Goal: Find specific page/section: Find specific page/section

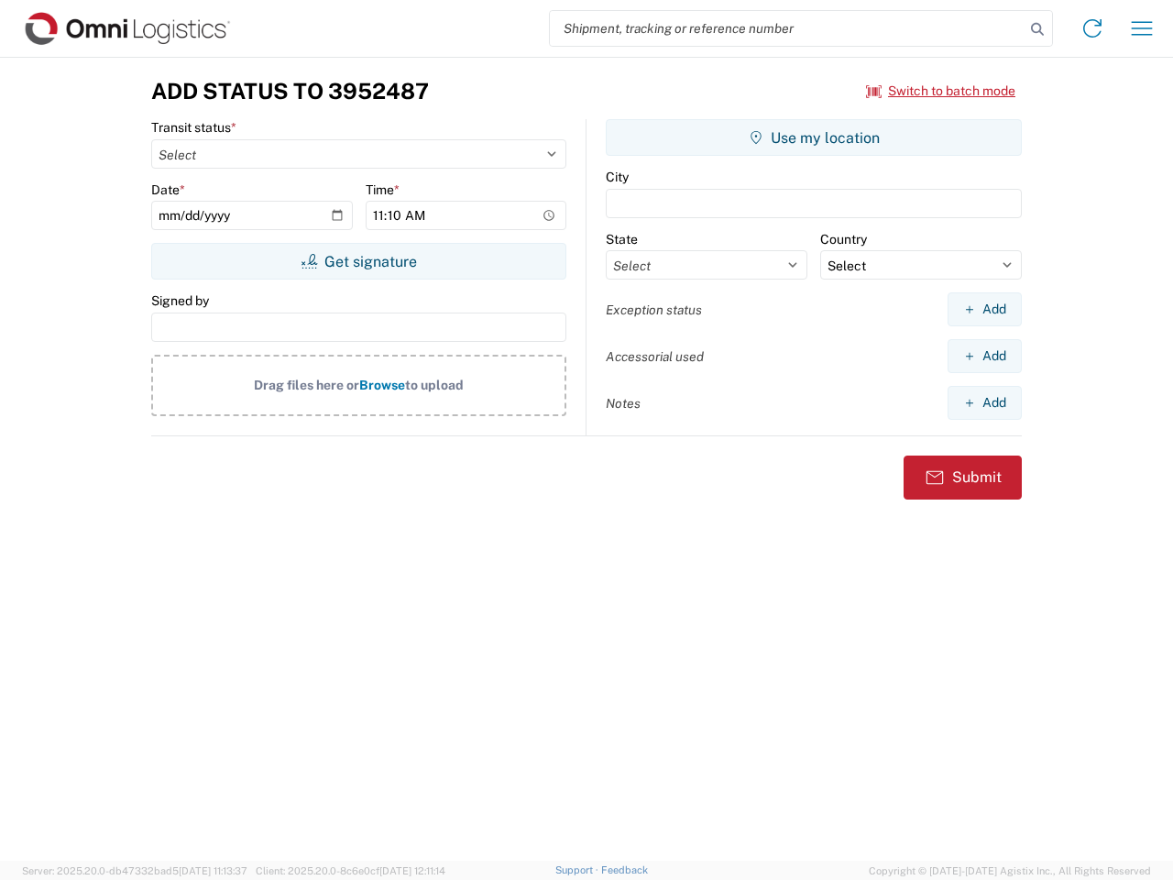
click at [787, 28] on input "search" at bounding box center [787, 28] width 475 height 35
click at [1038, 29] on icon at bounding box center [1038, 30] width 26 height 26
click at [1093, 28] on icon at bounding box center [1092, 28] width 29 height 29
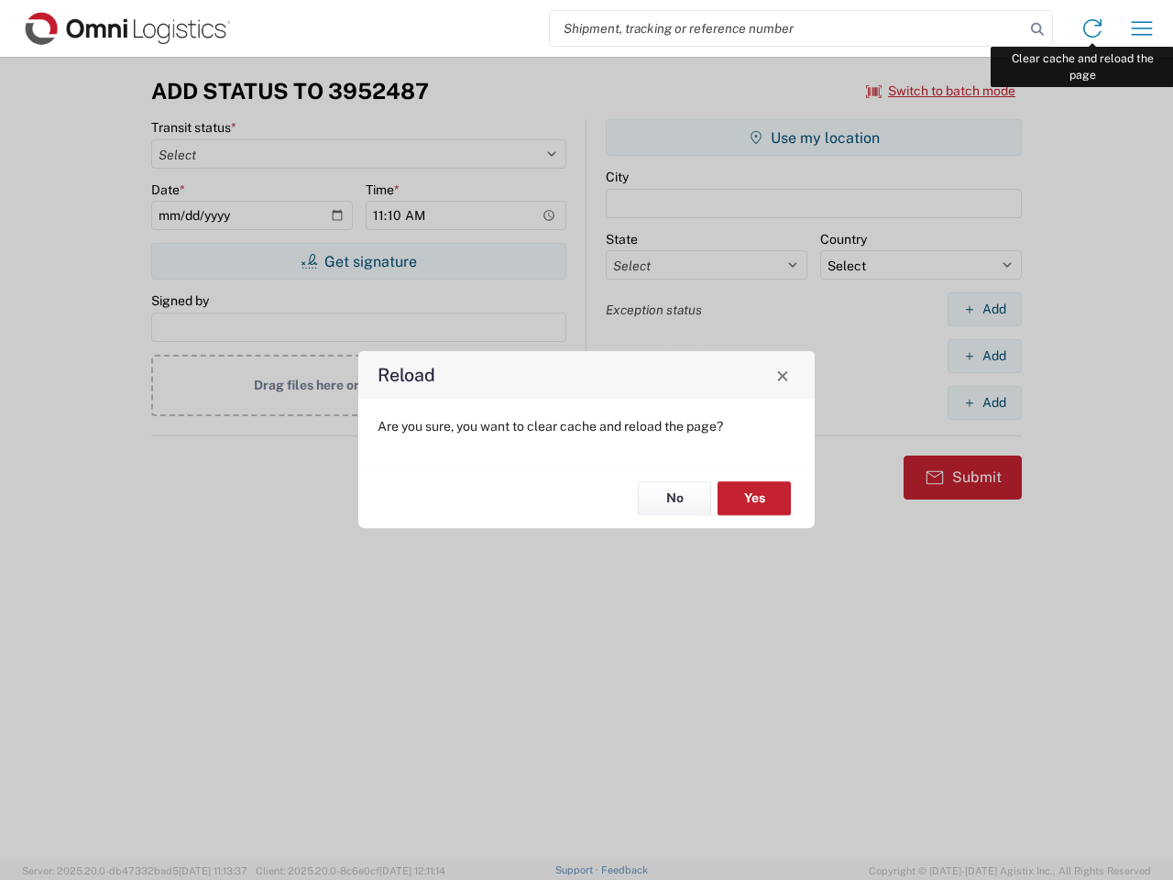
click at [1142, 28] on div "Reload Are you sure, you want to clear cache and reload the page? No Yes" at bounding box center [586, 440] width 1173 height 880
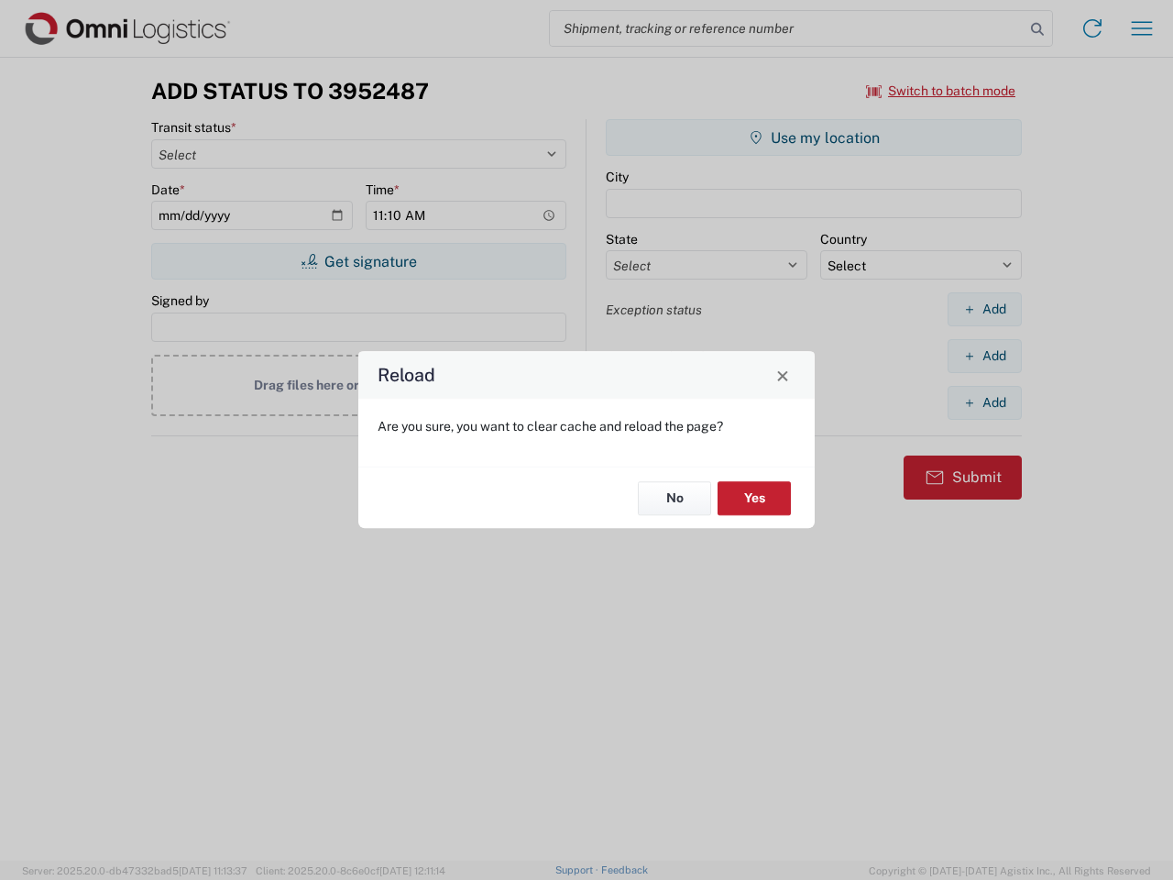
click at [942, 91] on div "Reload Are you sure, you want to clear cache and reload the page? No Yes" at bounding box center [586, 440] width 1173 height 880
click at [358, 261] on div "Reload Are you sure, you want to clear cache and reload the page? No Yes" at bounding box center [586, 440] width 1173 height 880
click at [814, 138] on div "Reload Are you sure, you want to clear cache and reload the page? No Yes" at bounding box center [586, 440] width 1173 height 880
click at [985, 309] on div "Reload Are you sure, you want to clear cache and reload the page? No Yes" at bounding box center [586, 440] width 1173 height 880
click at [985, 356] on div "Reload Are you sure, you want to clear cache and reload the page? No Yes" at bounding box center [586, 440] width 1173 height 880
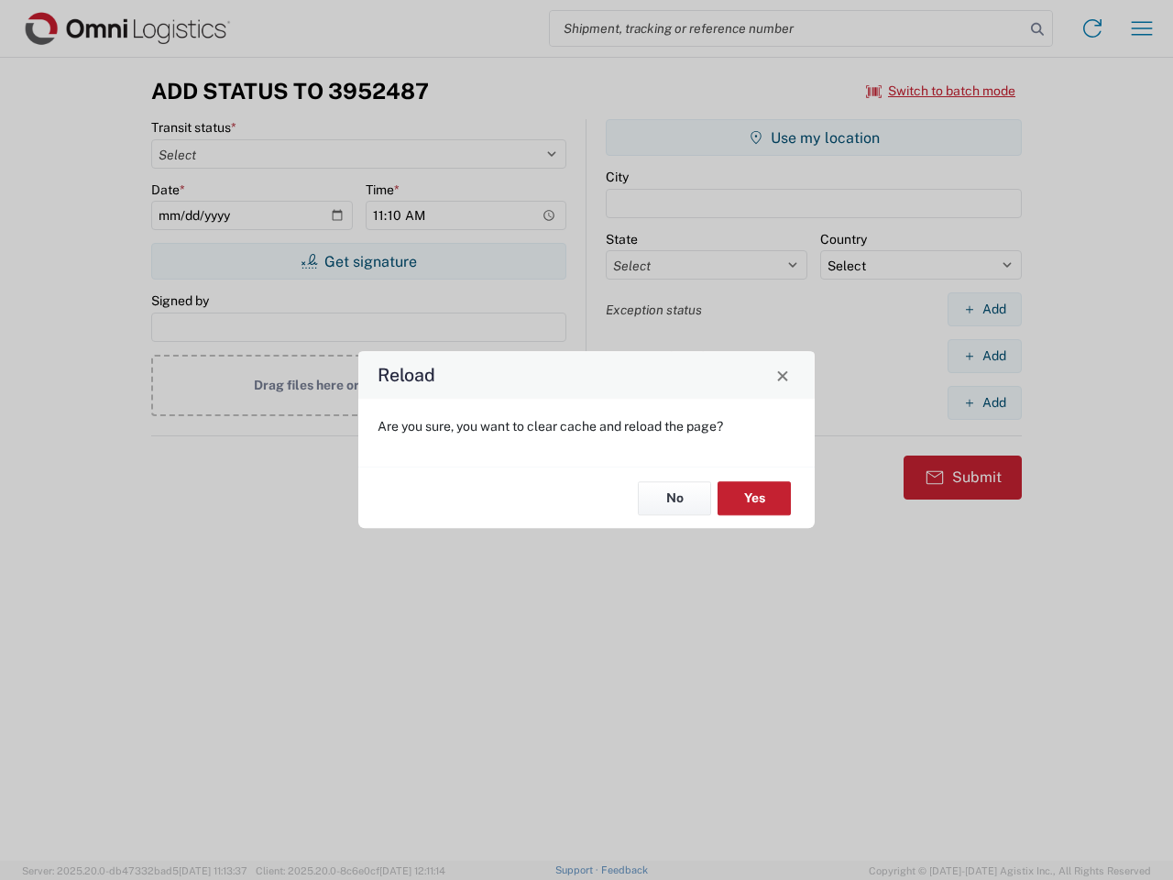
click at [985, 402] on div "Reload Are you sure, you want to clear cache and reload the page? No Yes" at bounding box center [586, 440] width 1173 height 880
